Goal: Information Seeking & Learning: Learn about a topic

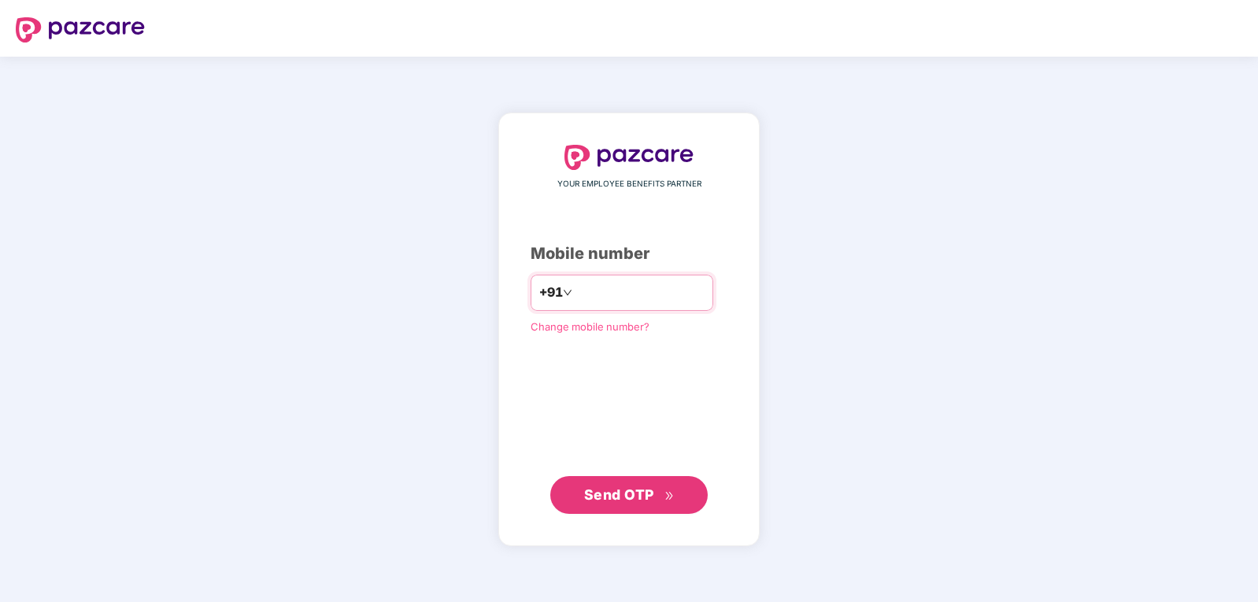
click at [584, 288] on input "number" at bounding box center [639, 292] width 129 height 25
type input "**********"
click at [641, 506] on button "Send OTP" at bounding box center [628, 495] width 157 height 38
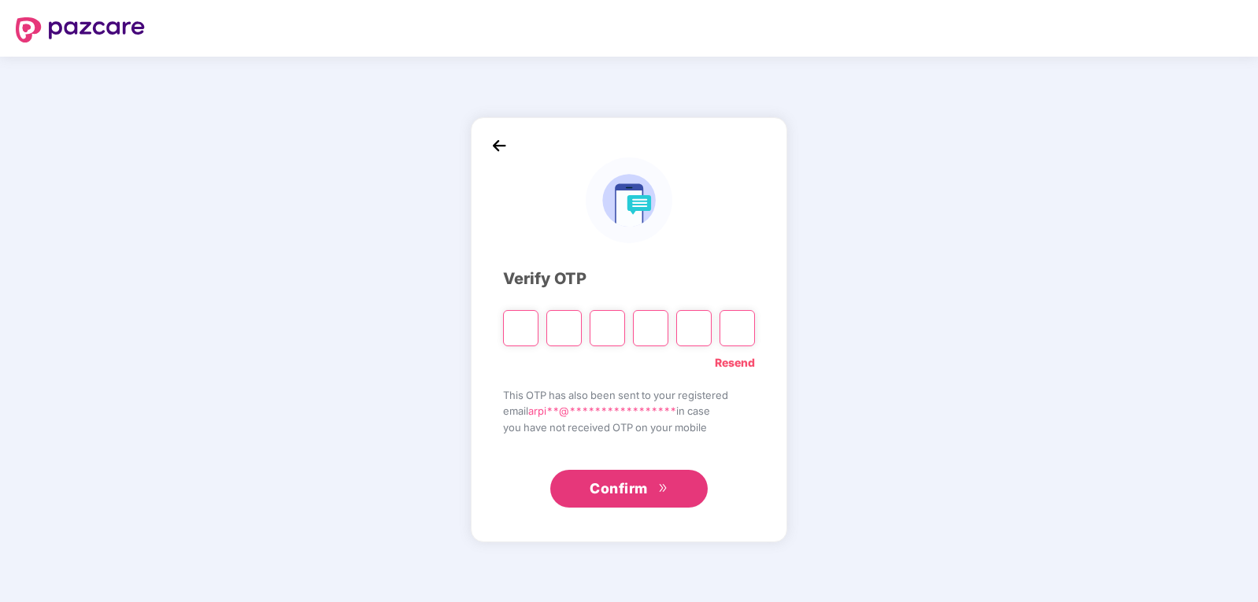
type input "*"
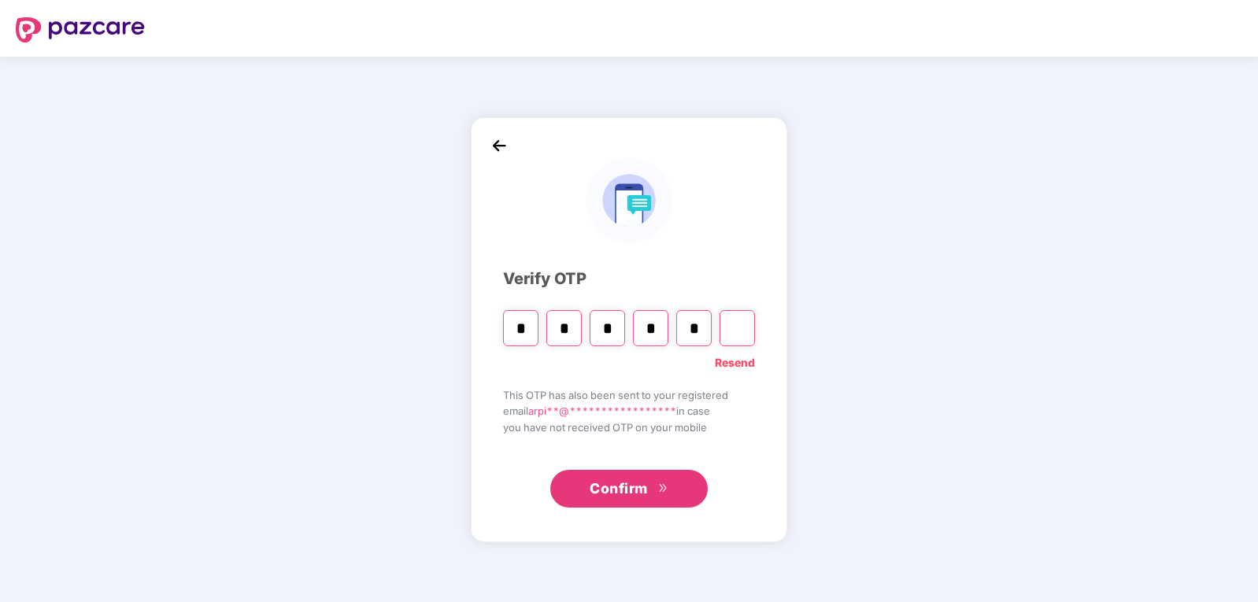
type input "*"
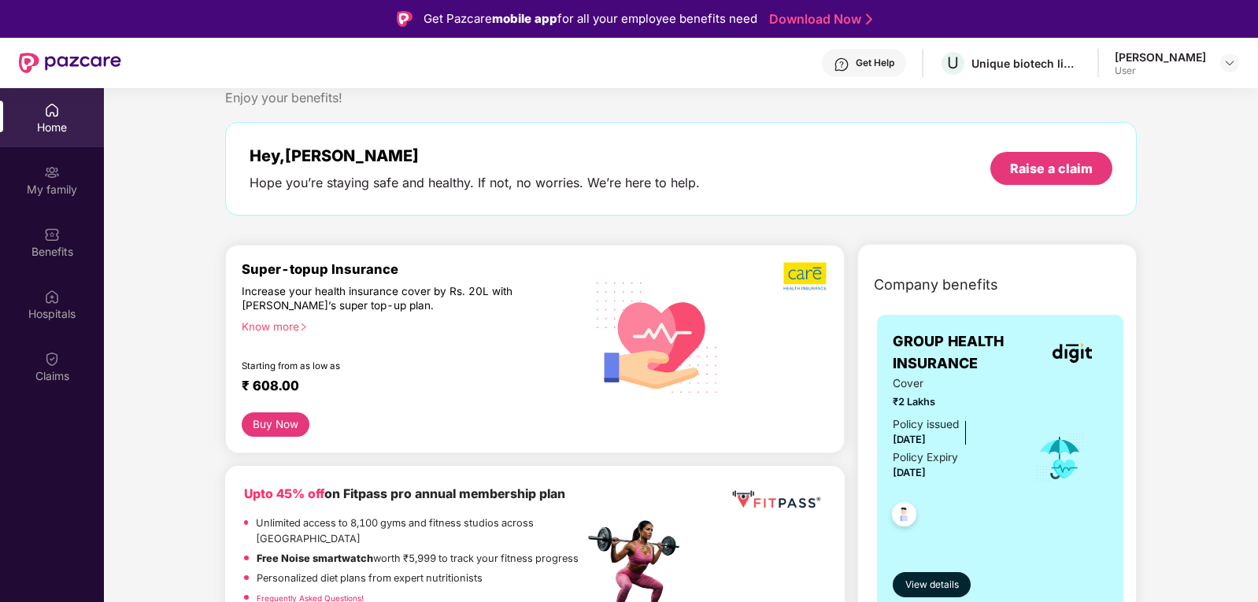
scroll to position [79, 0]
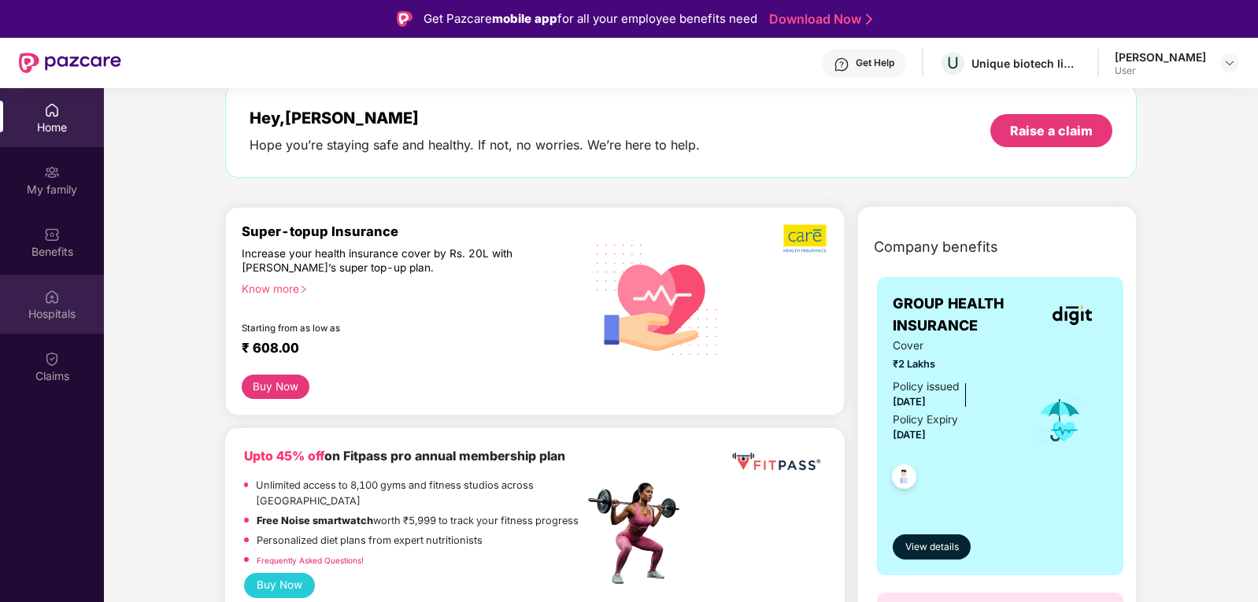
click at [50, 303] on img at bounding box center [52, 297] width 16 height 16
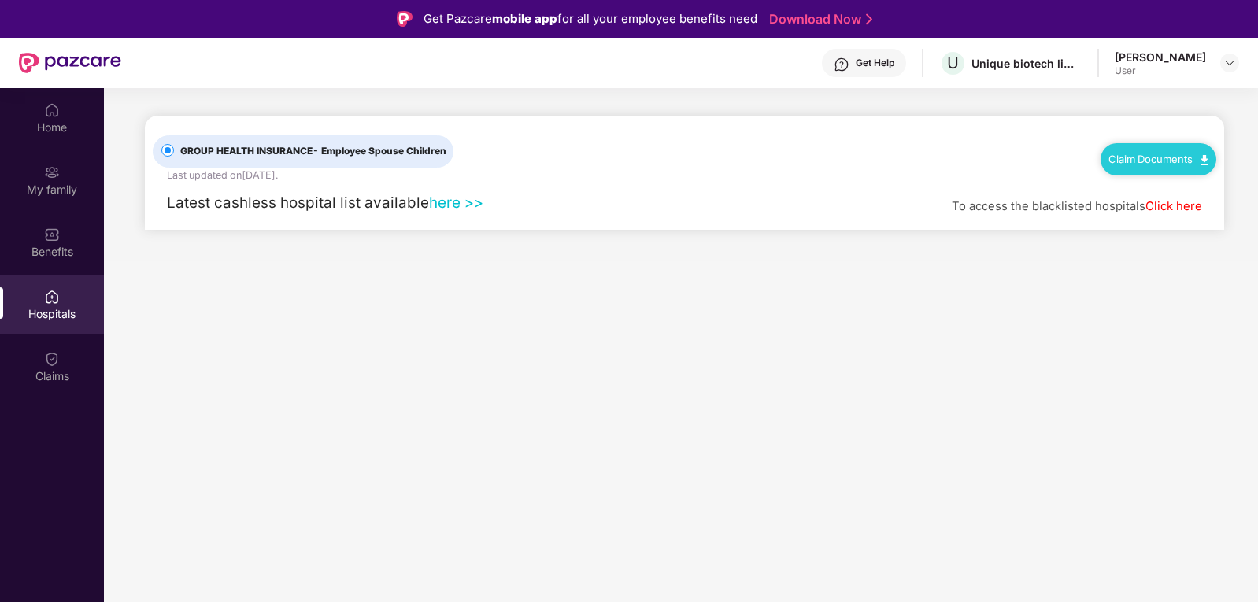
click at [471, 202] on link "here >>" at bounding box center [456, 203] width 54 height 18
click at [49, 234] on img at bounding box center [52, 235] width 16 height 16
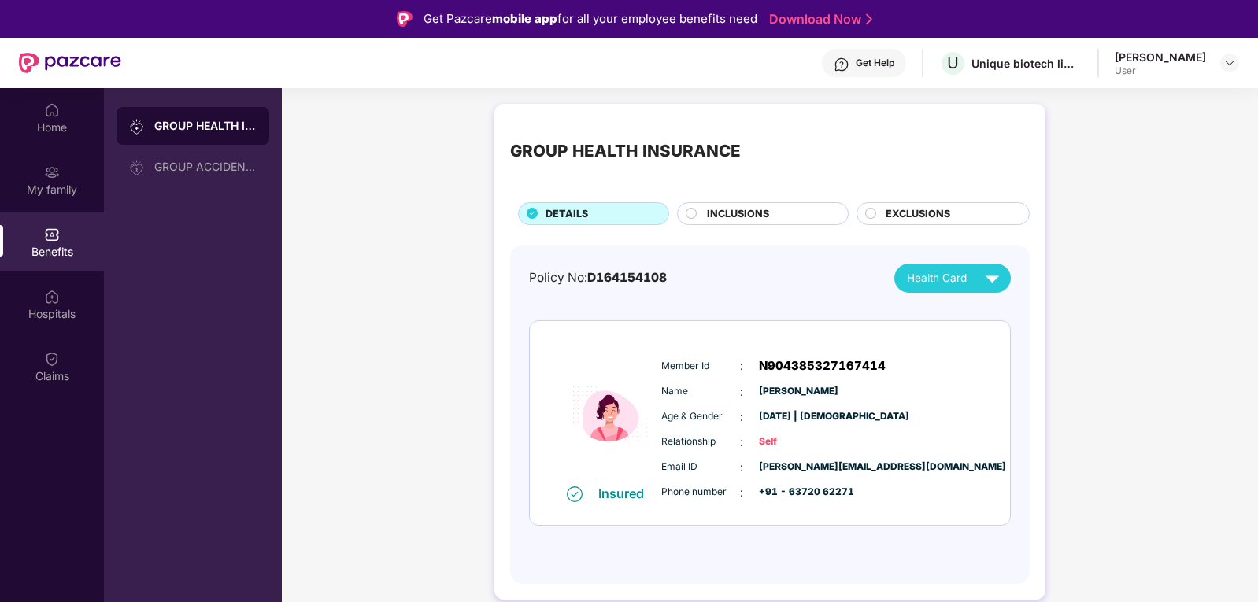
click at [816, 413] on span "[DATE] | [DEMOGRAPHIC_DATA]" at bounding box center [798, 416] width 79 height 15
click at [755, 216] on span "INCLUSIONS" at bounding box center [738, 214] width 62 height 16
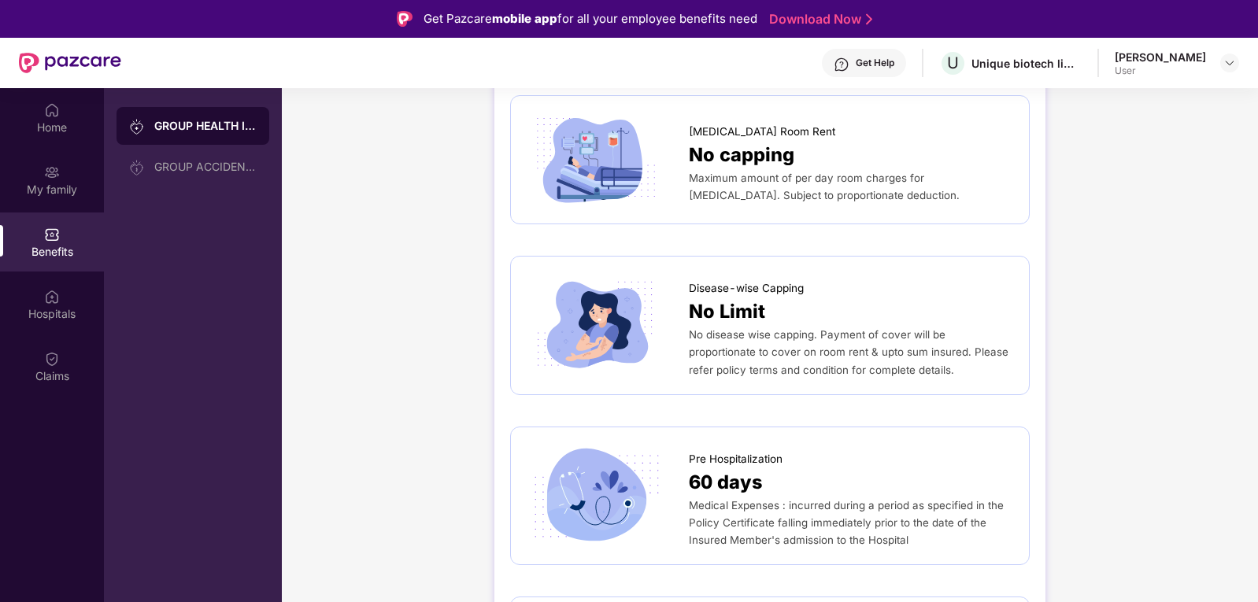
scroll to position [472, 0]
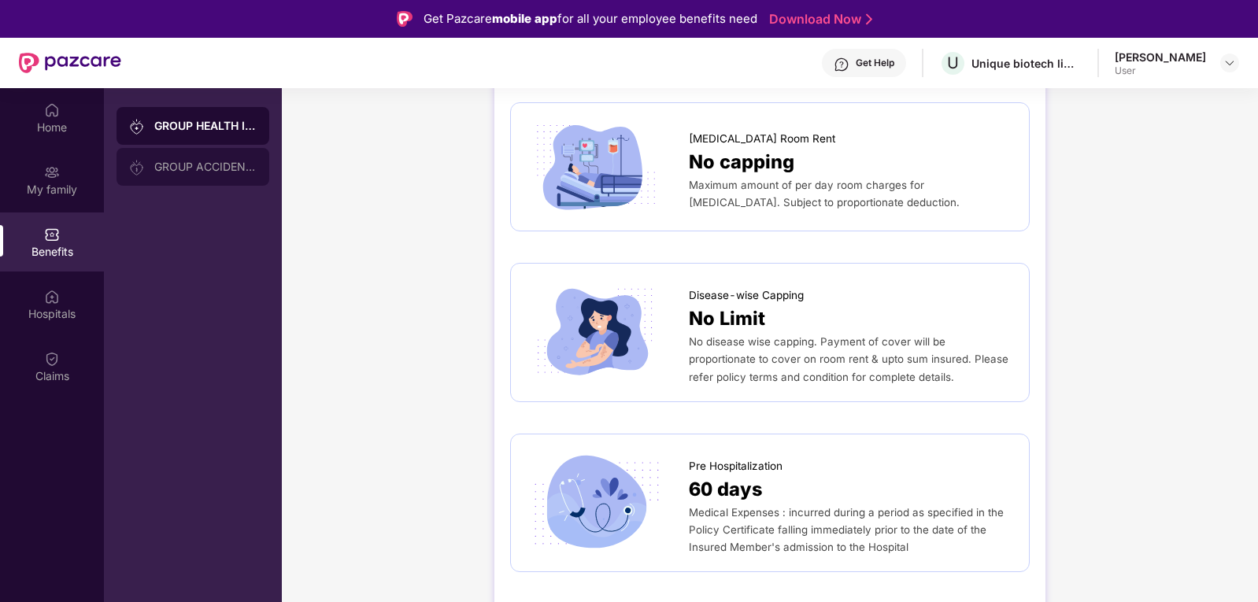
click at [209, 171] on div "GROUP ACCIDENTAL INSURANCE" at bounding box center [205, 167] width 102 height 13
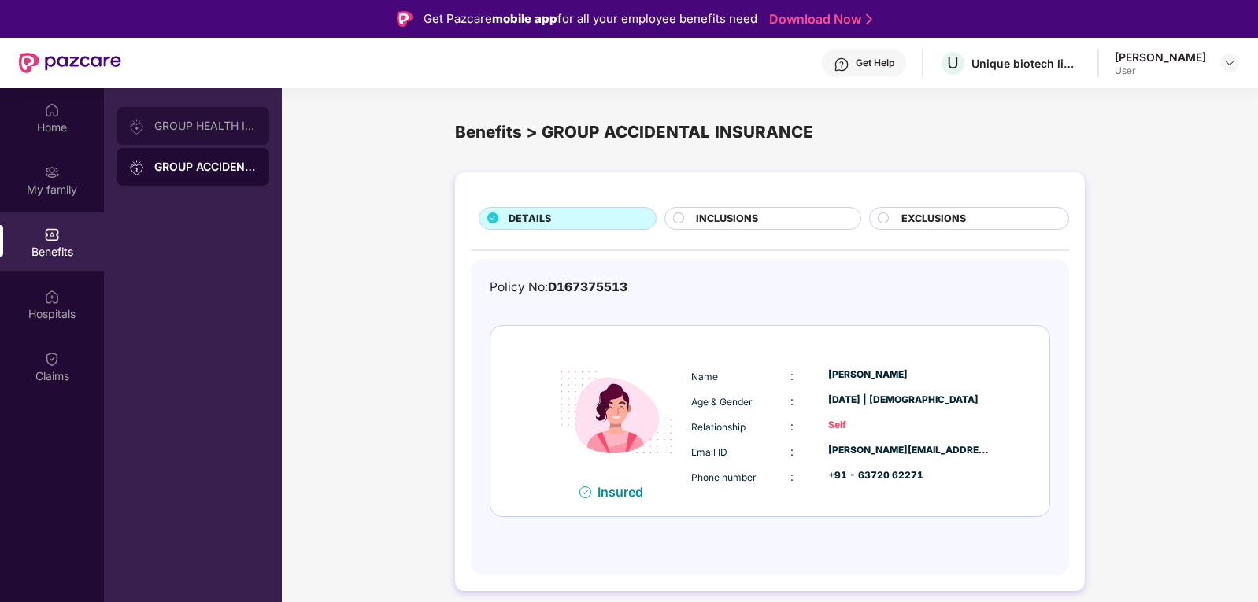
click at [161, 122] on div "GROUP HEALTH INSURANCE" at bounding box center [205, 126] width 102 height 13
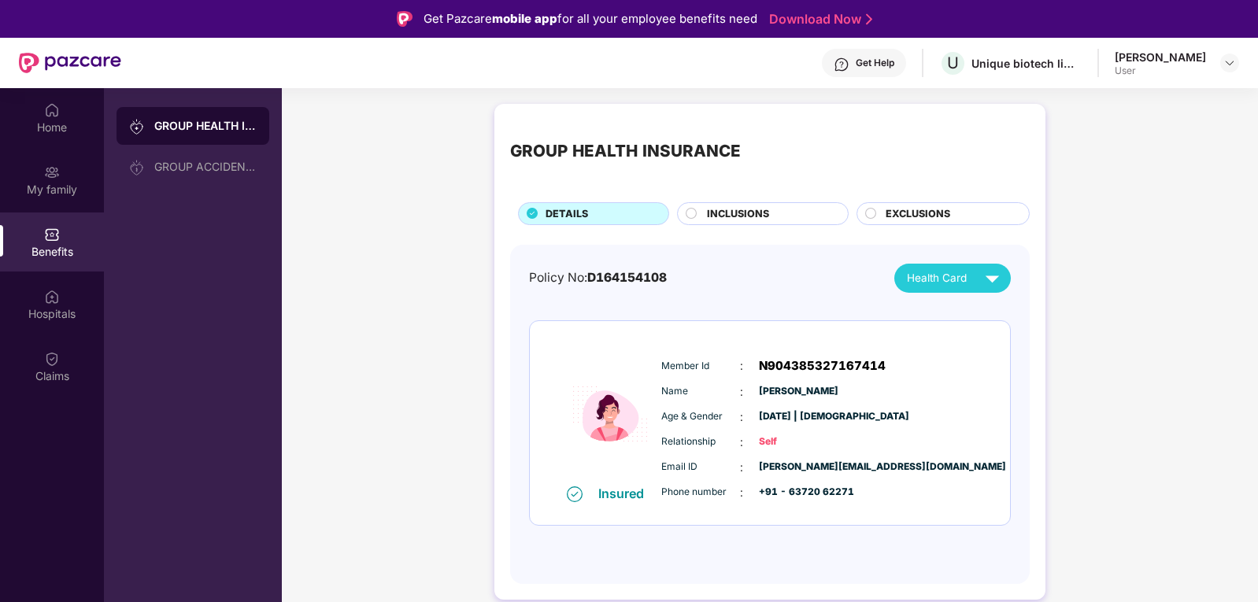
click at [752, 225] on div "INCLUSIONS" at bounding box center [762, 213] width 171 height 23
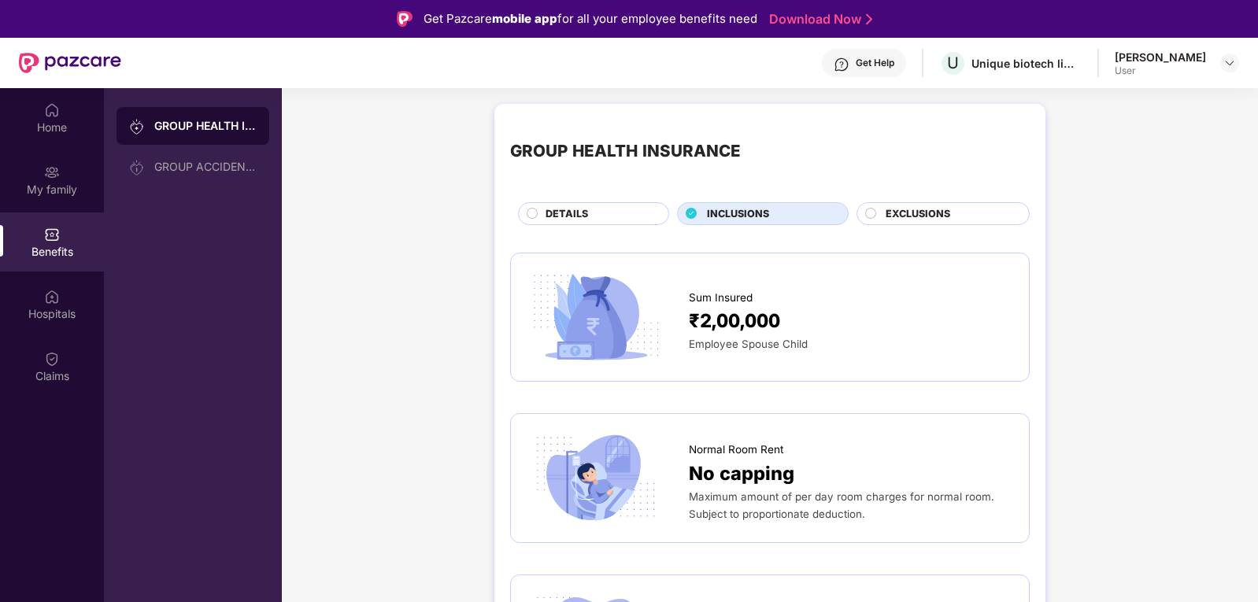
click at [924, 202] on div "GROUP HEALTH INSURANCE DETAILS INCLUSIONS EXCLUSIONS" at bounding box center [769, 172] width 519 height 105
click at [924, 209] on span "EXCLUSIONS" at bounding box center [917, 214] width 65 height 16
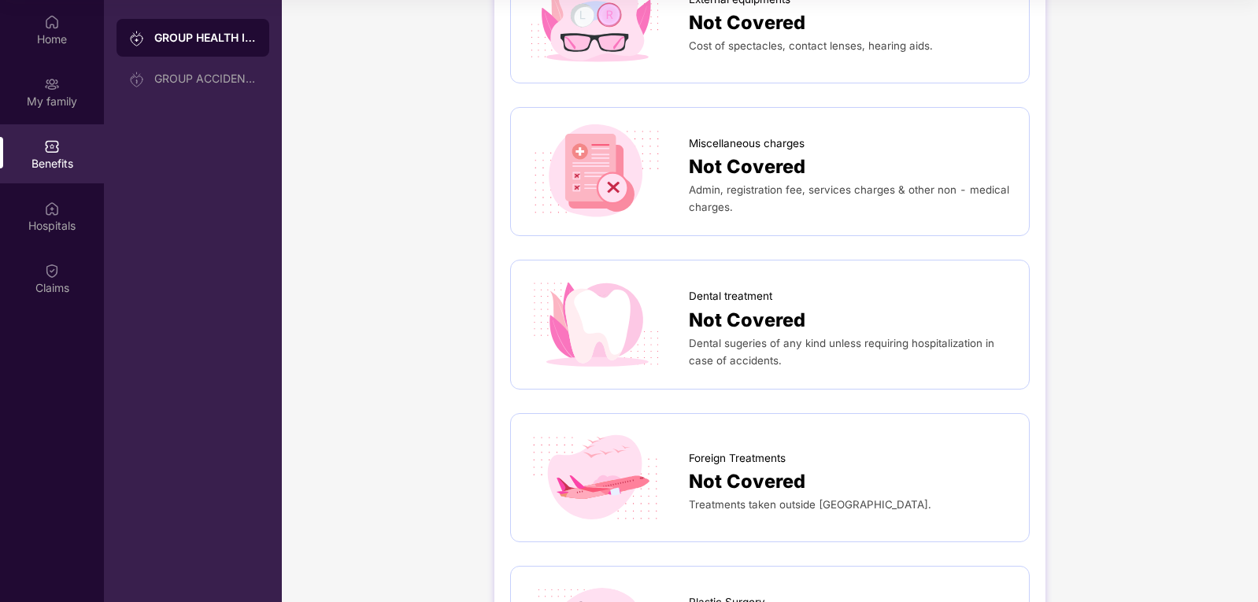
scroll to position [44, 0]
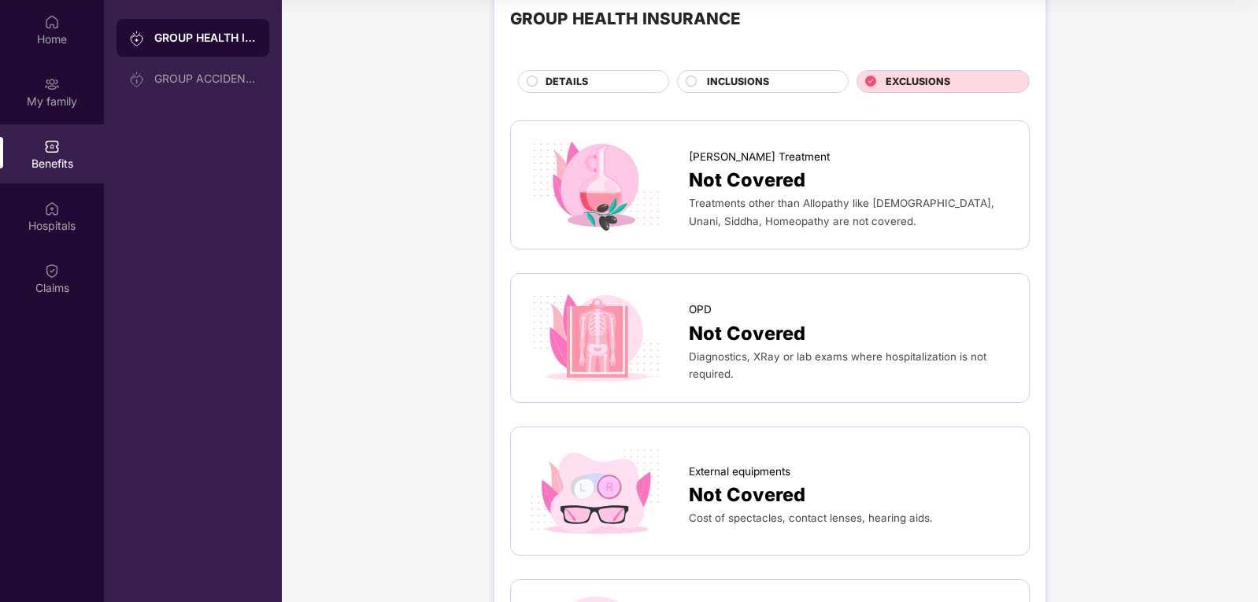
click at [720, 81] on span "INCLUSIONS" at bounding box center [738, 82] width 62 height 16
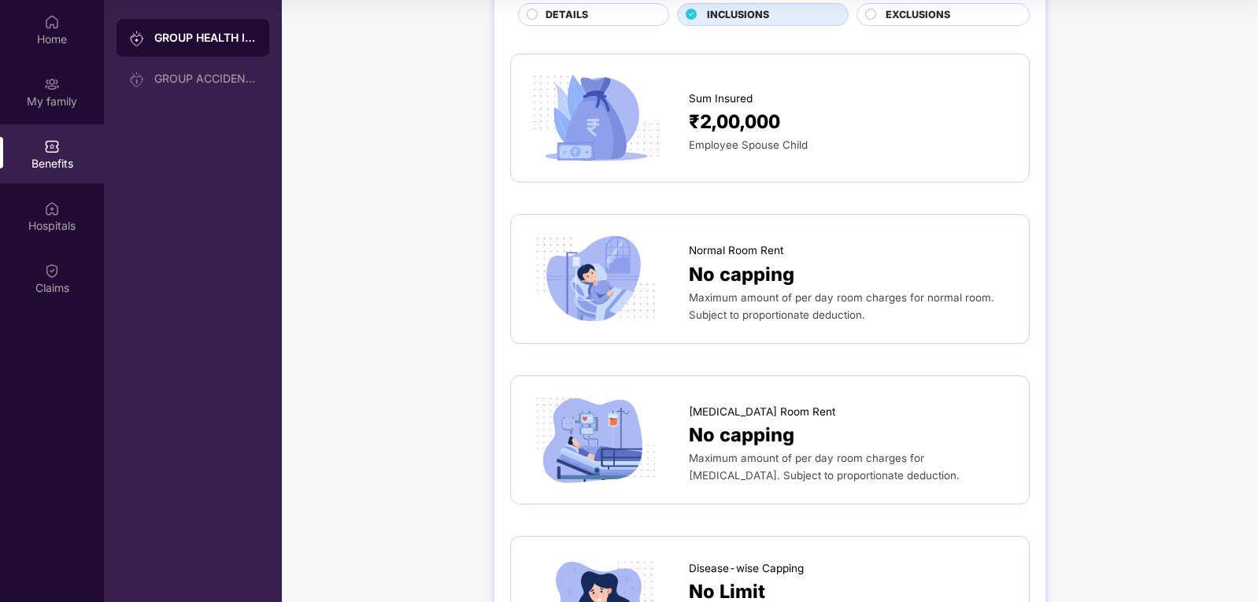
scroll to position [0, 0]
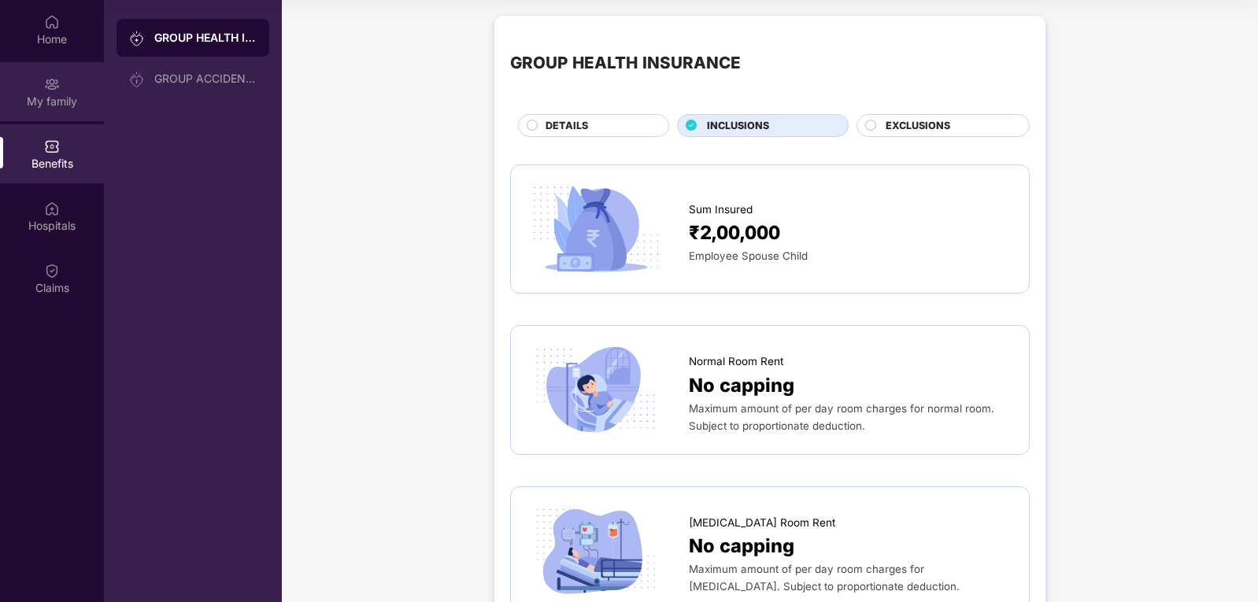
click at [32, 109] on div "My family" at bounding box center [52, 91] width 104 height 59
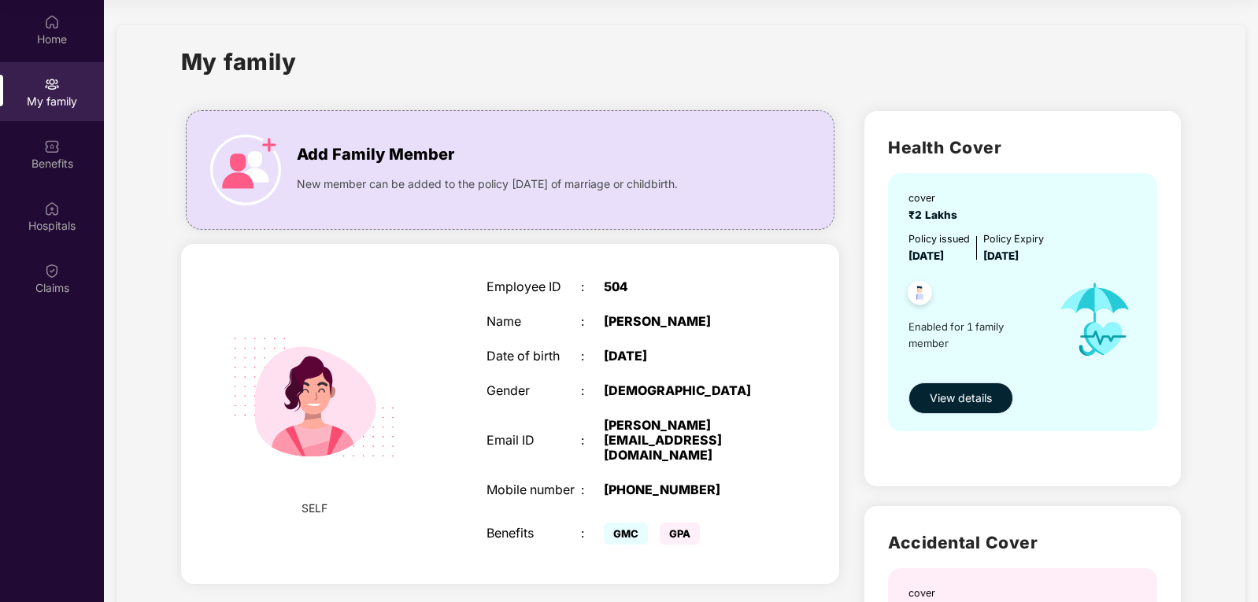
click at [929, 404] on span "View details" at bounding box center [960, 398] width 62 height 17
click at [28, 109] on div "My family" at bounding box center [52, 102] width 104 height 16
click at [46, 175] on div "Benefits" at bounding box center [52, 153] width 104 height 59
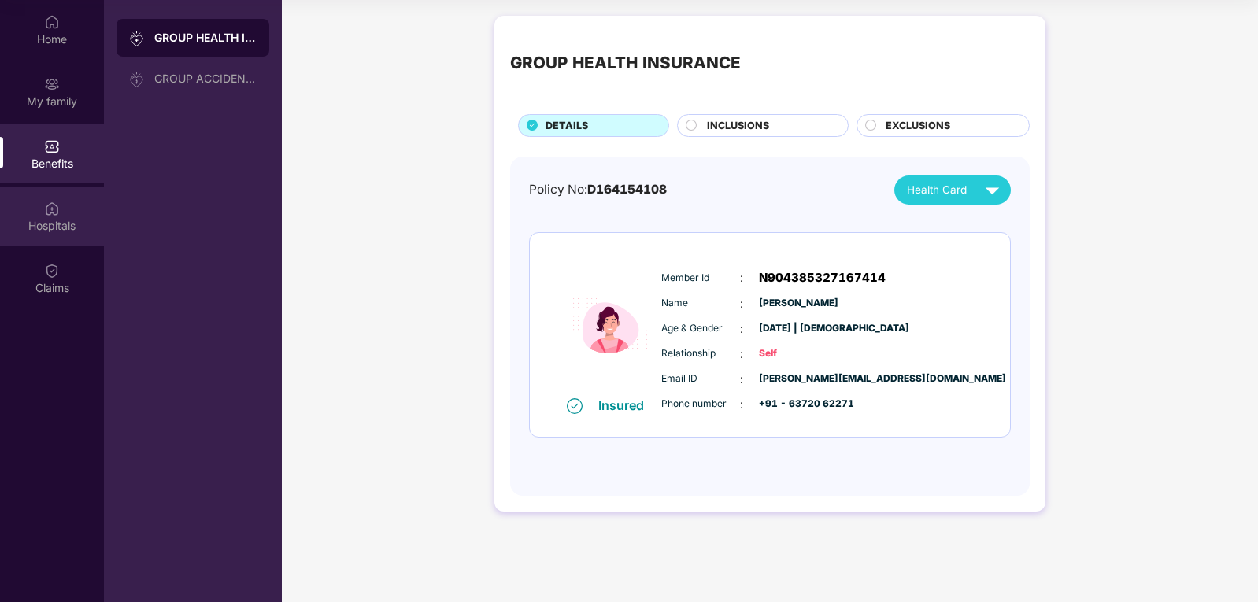
click at [50, 231] on div "Hospitals" at bounding box center [52, 226] width 104 height 16
